Goal: Navigation & Orientation: Go to known website

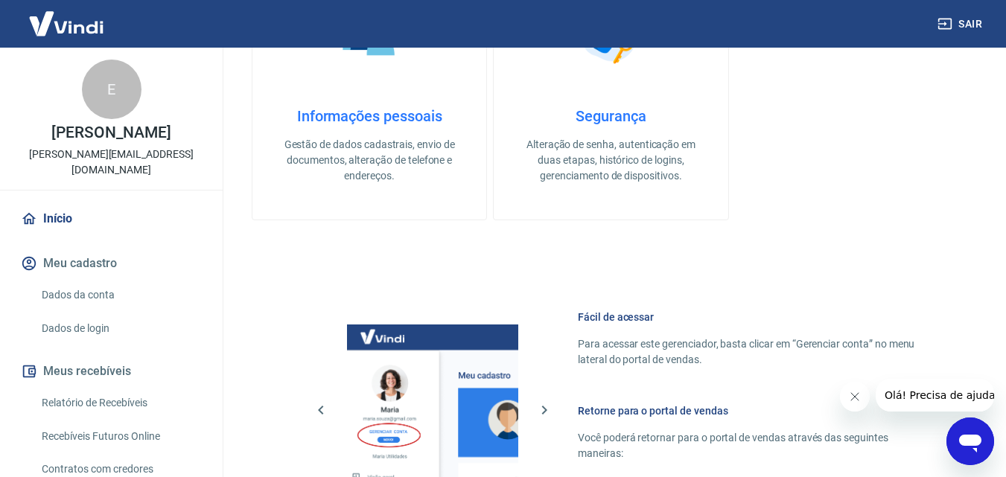
scroll to position [893, 0]
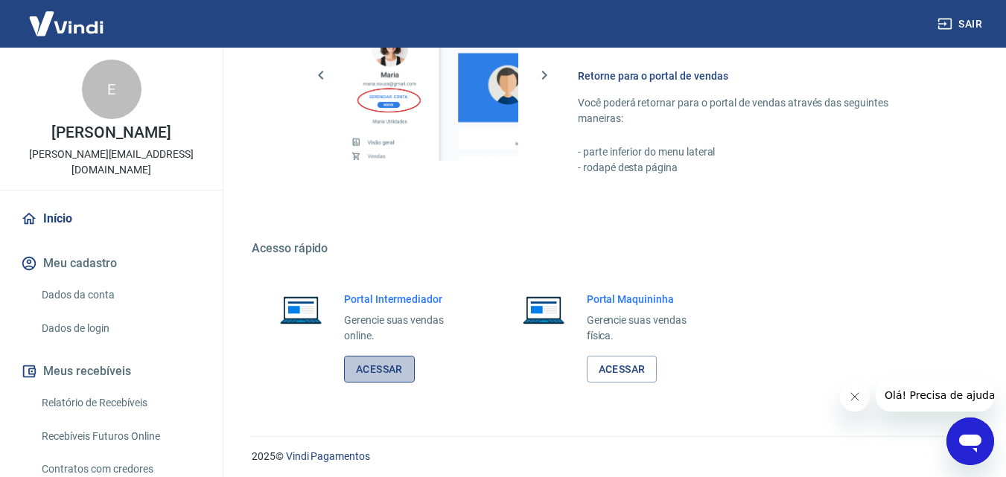
click at [395, 374] on link "Acessar" at bounding box center [379, 370] width 71 height 28
